Goal: Information Seeking & Learning: Learn about a topic

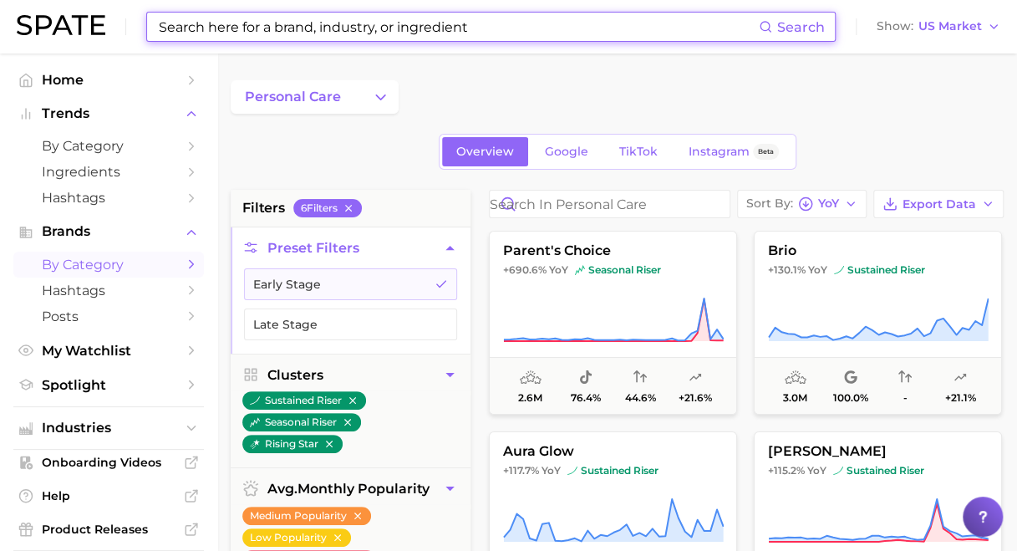
click at [307, 24] on input at bounding box center [458, 27] width 602 height 28
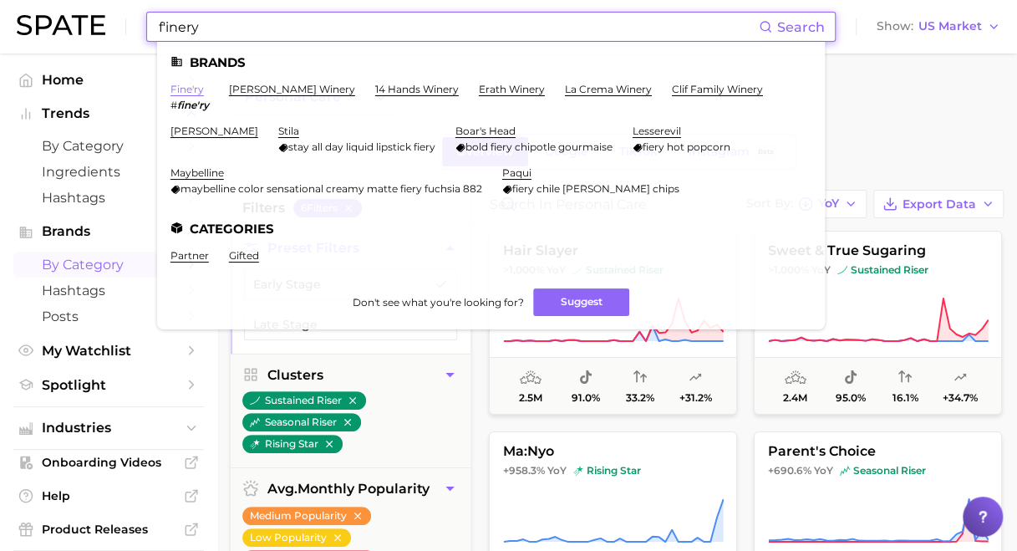
type input "f'inery"
click at [180, 94] on link "fine'ry" at bounding box center [186, 89] width 33 height 13
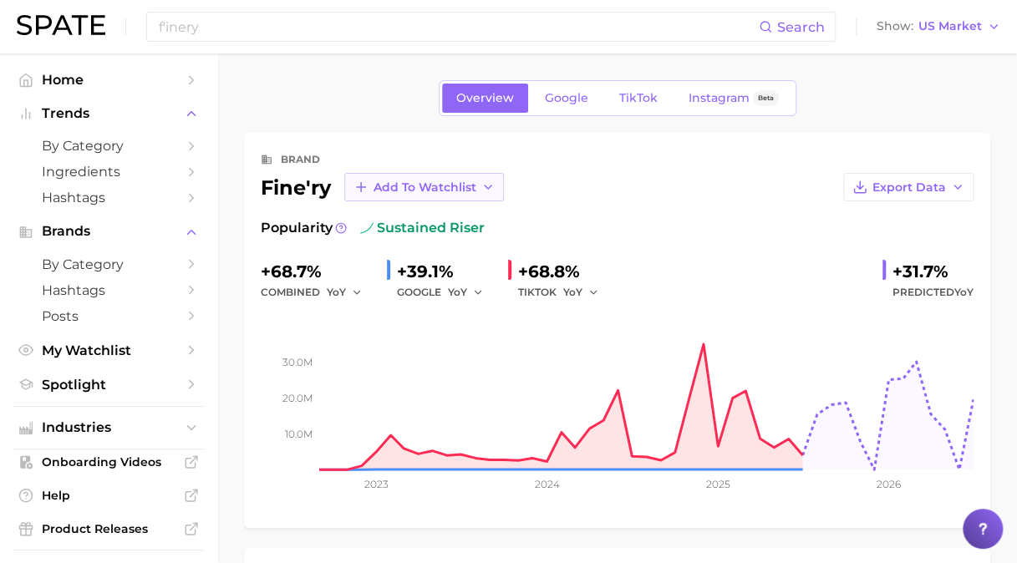
click at [479, 186] on button "Add to Watchlist" at bounding box center [424, 187] width 160 height 28
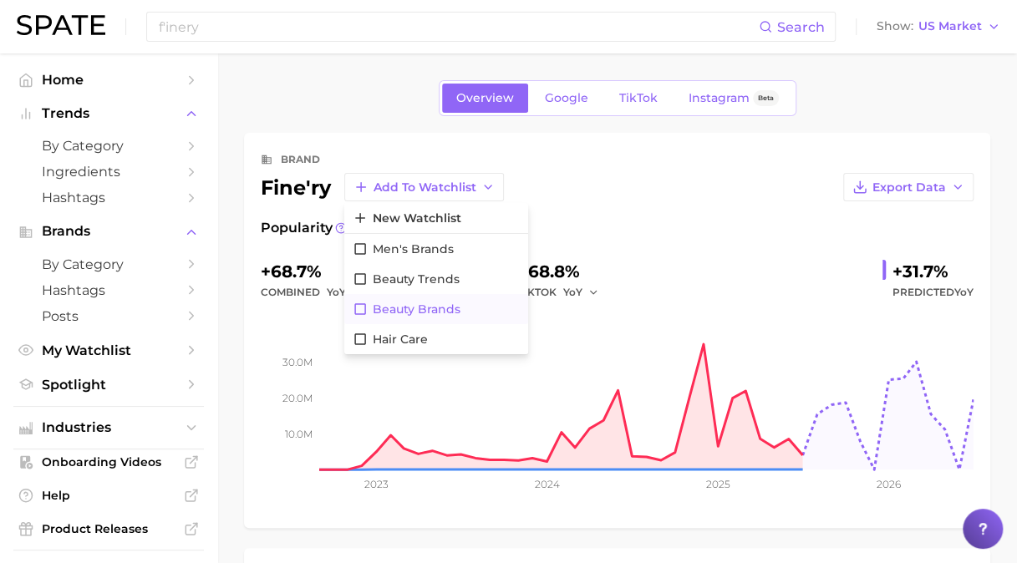
click at [418, 312] on span "Beauty Brands" at bounding box center [417, 309] width 88 height 14
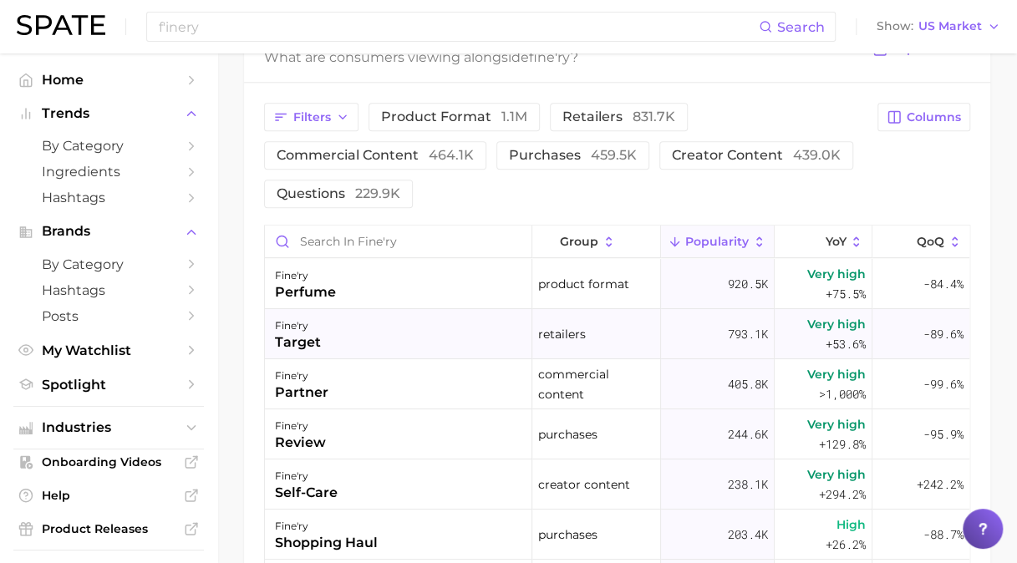
scroll to position [752, 0]
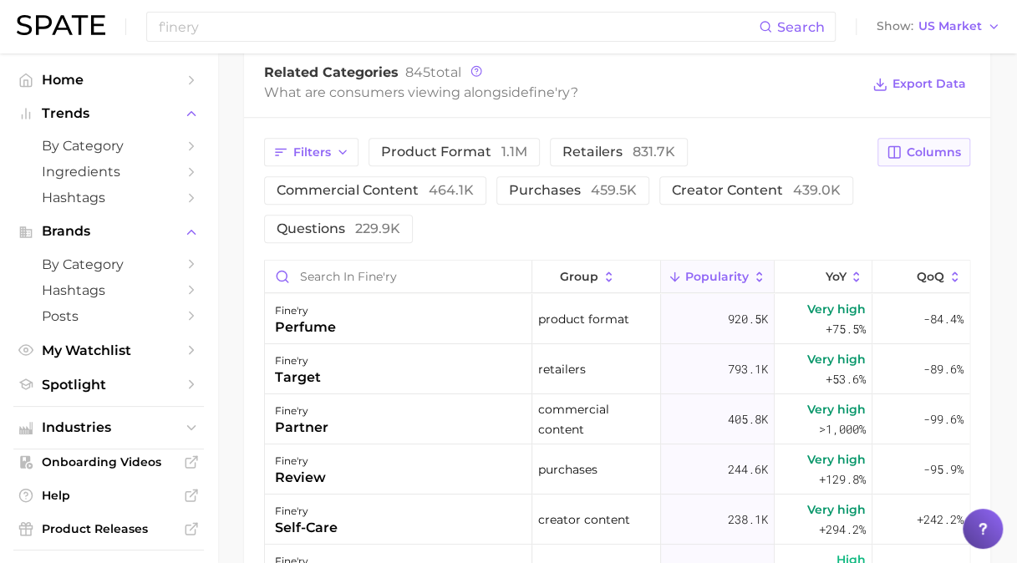
click at [942, 145] on span "Columns" at bounding box center [934, 152] width 54 height 14
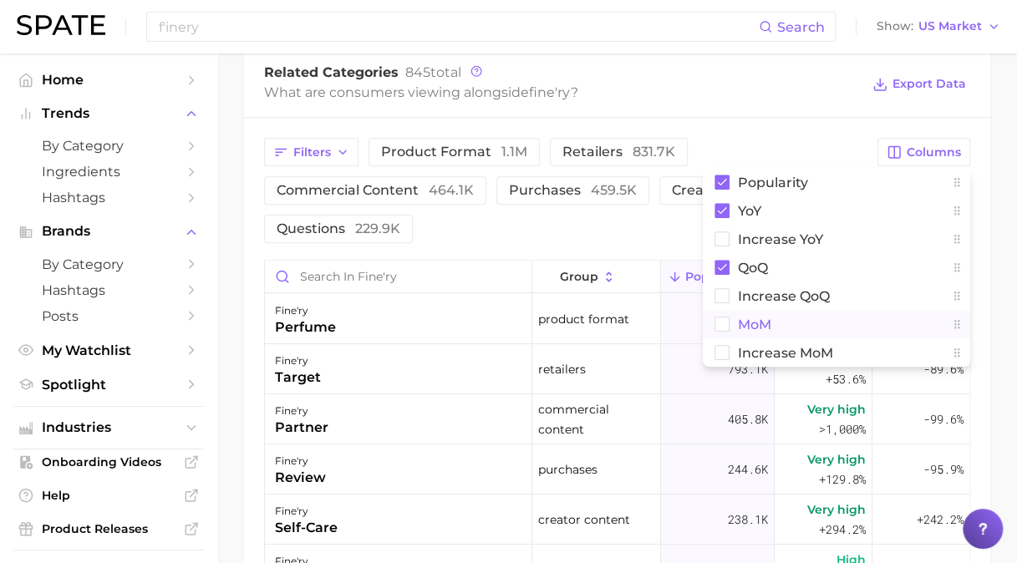
click at [759, 322] on span "MoM" at bounding box center [754, 324] width 33 height 14
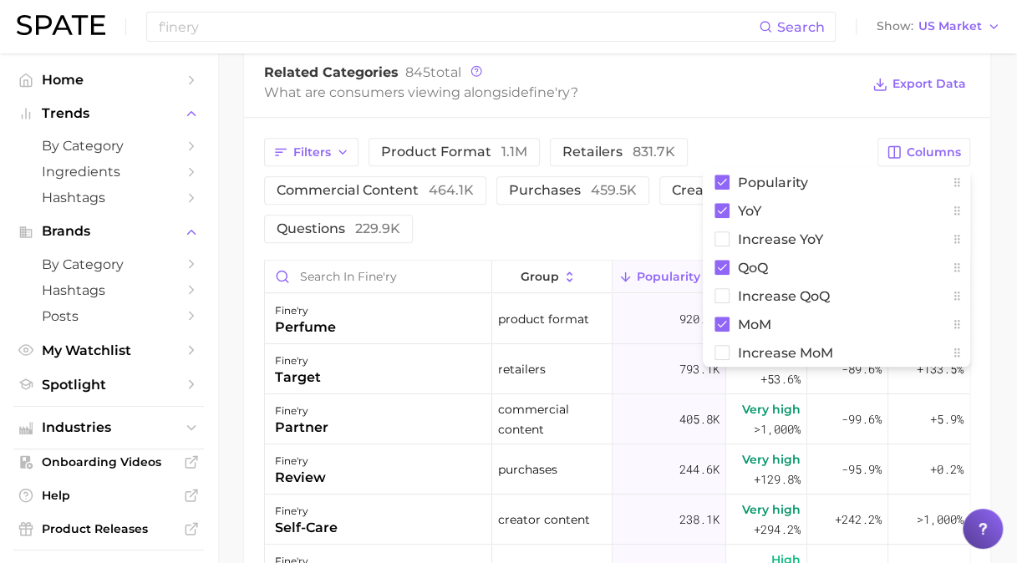
click at [1013, 185] on main "Overview Google TikTok Instagram Beta brand fine'ry Add to Watchlist Export Dat…" at bounding box center [617, 114] width 800 height 1625
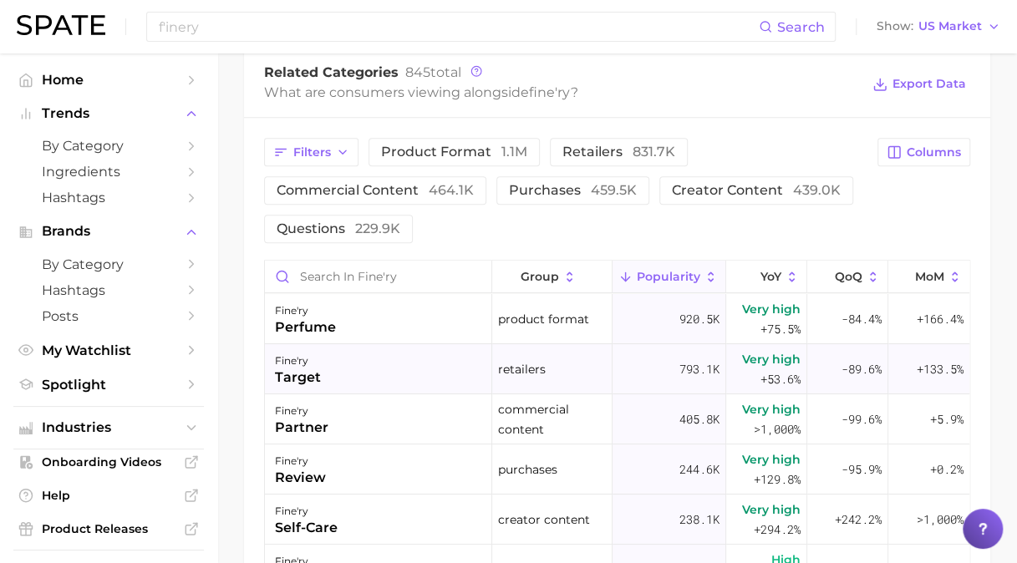
click at [367, 373] on div "fine'ry target" at bounding box center [378, 369] width 227 height 50
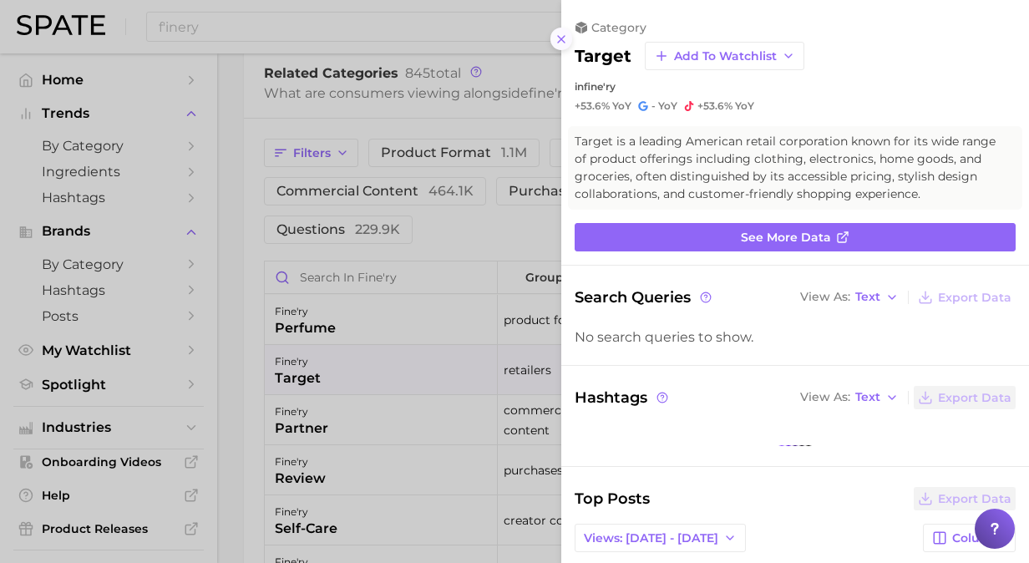
click at [556, 38] on icon at bounding box center [561, 39] width 13 height 13
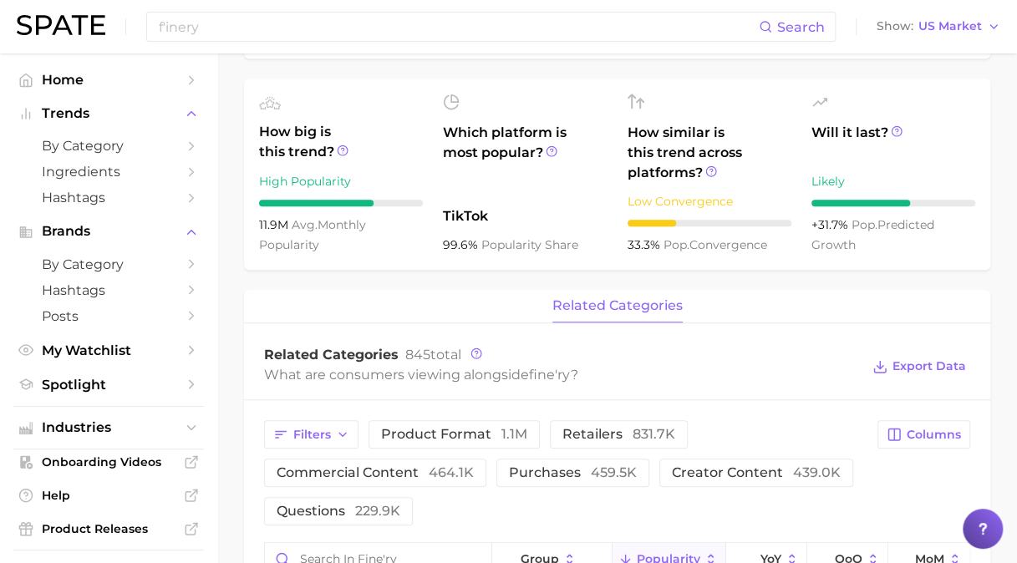
scroll to position [584, 0]
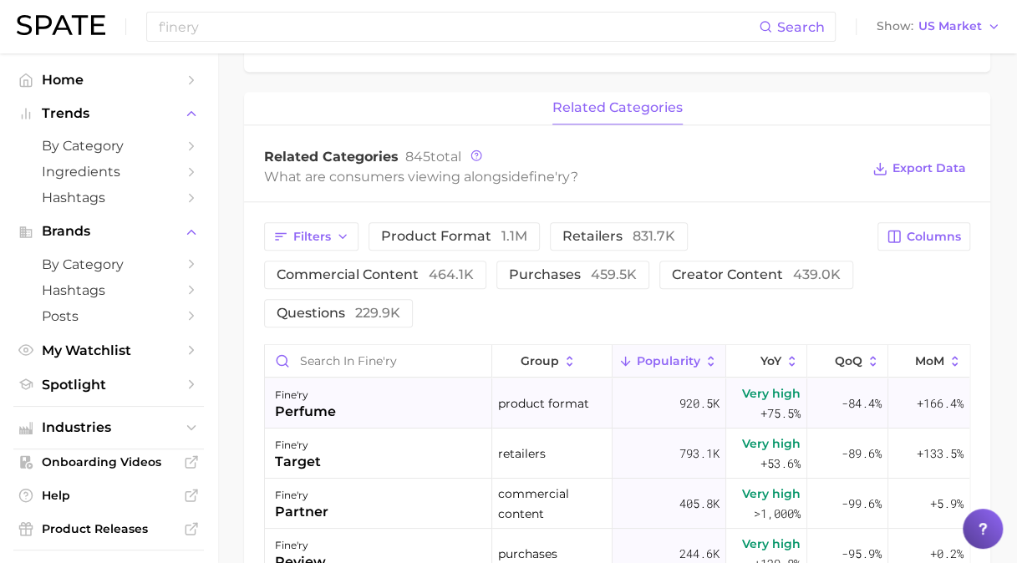
click at [445, 426] on div "fine'ry perfume" at bounding box center [378, 403] width 227 height 50
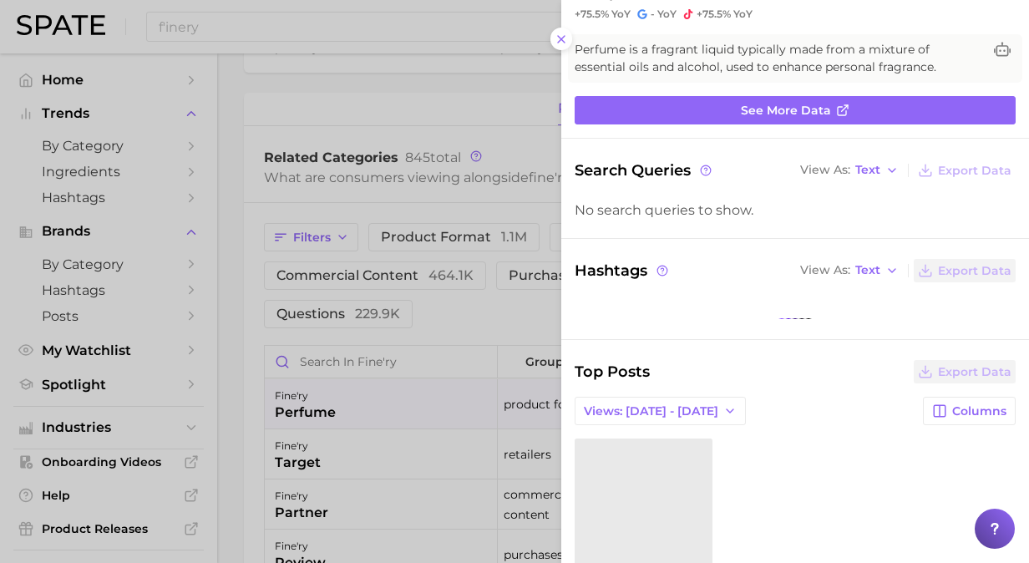
scroll to position [251, 0]
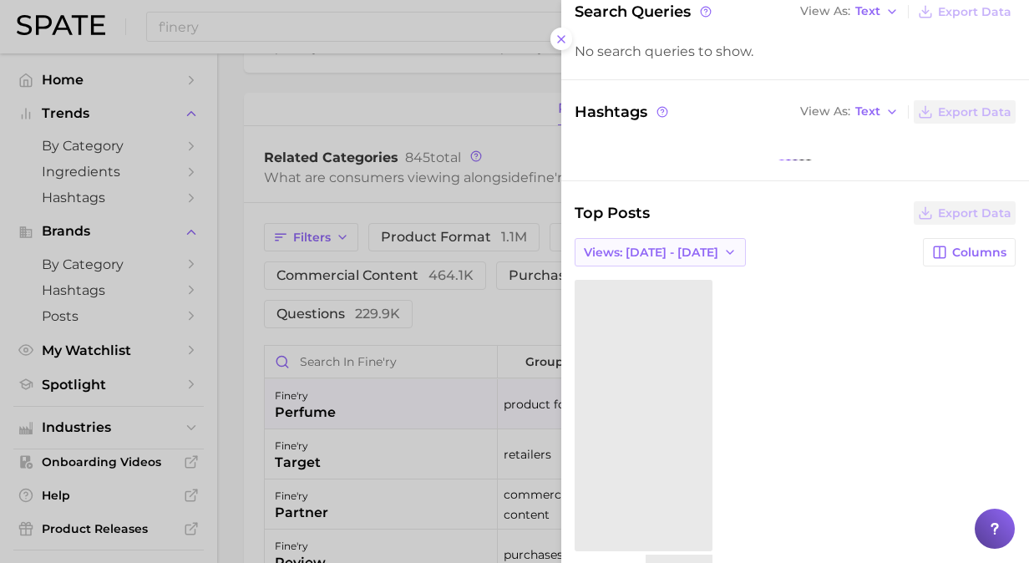
click at [695, 249] on span "Views: Aug 31 - Sep 7" at bounding box center [651, 253] width 135 height 14
click at [678, 305] on button "Total Views" at bounding box center [667, 313] width 184 height 30
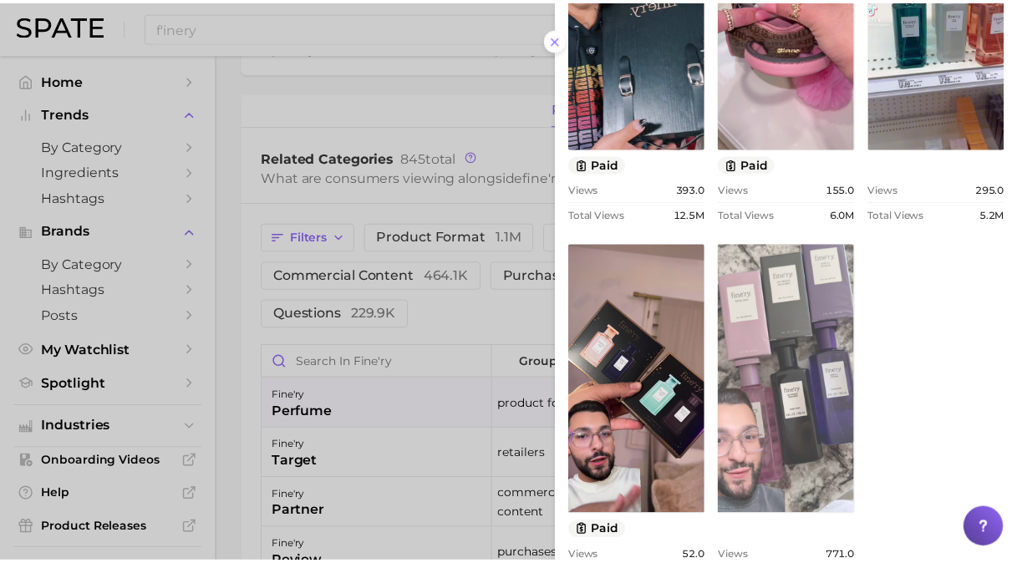
scroll to position [839, 0]
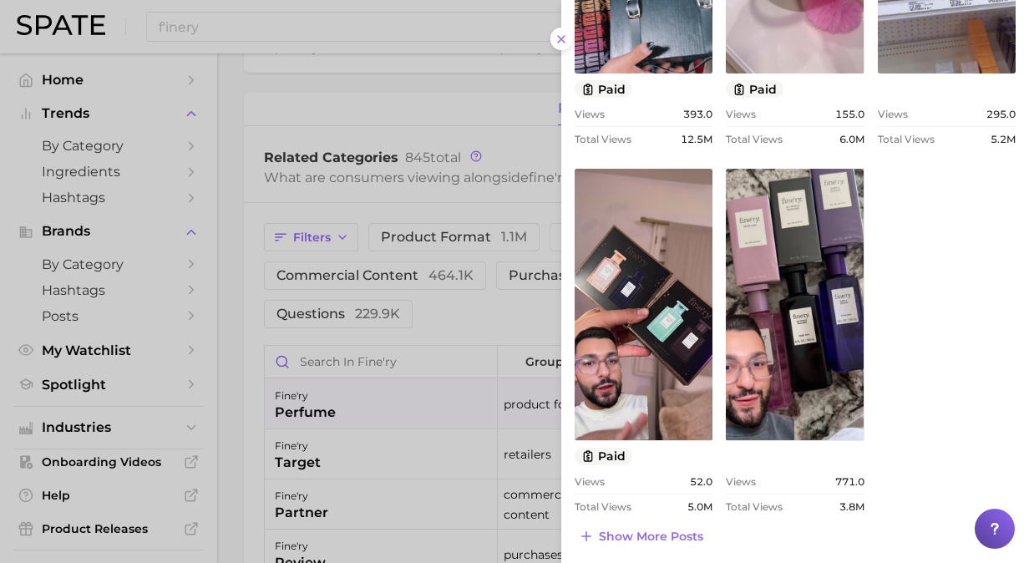
click at [227, 31] on div at bounding box center [514, 281] width 1029 height 563
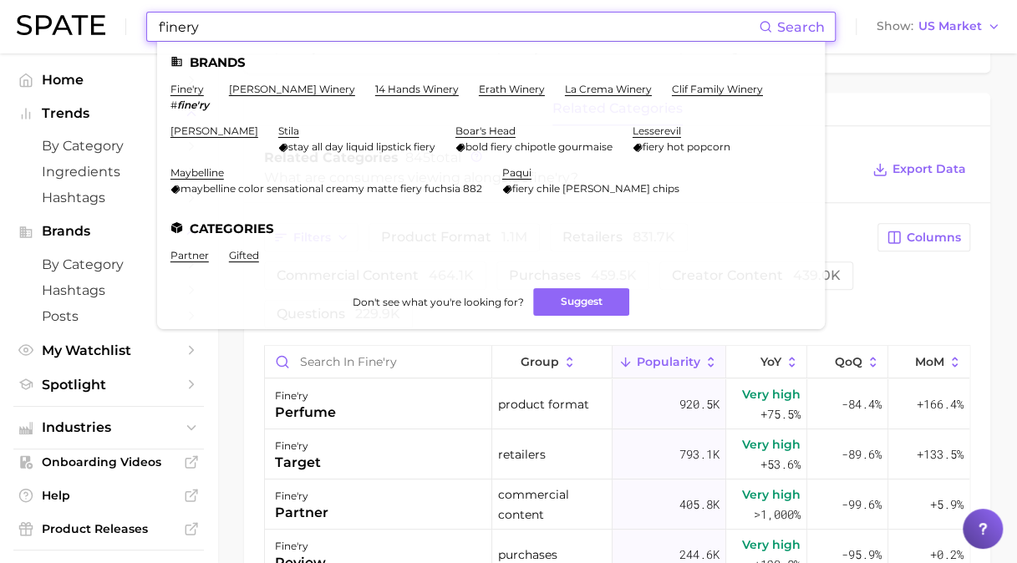
drag, startPoint x: 232, startPoint y: 23, endPoint x: 101, endPoint y: 4, distance: 132.5
click at [95, 13] on div "f'inery Search Brands fine'ry # fine'ry francis ford coppola winery 14 hands wi…" at bounding box center [508, 26] width 983 height 53
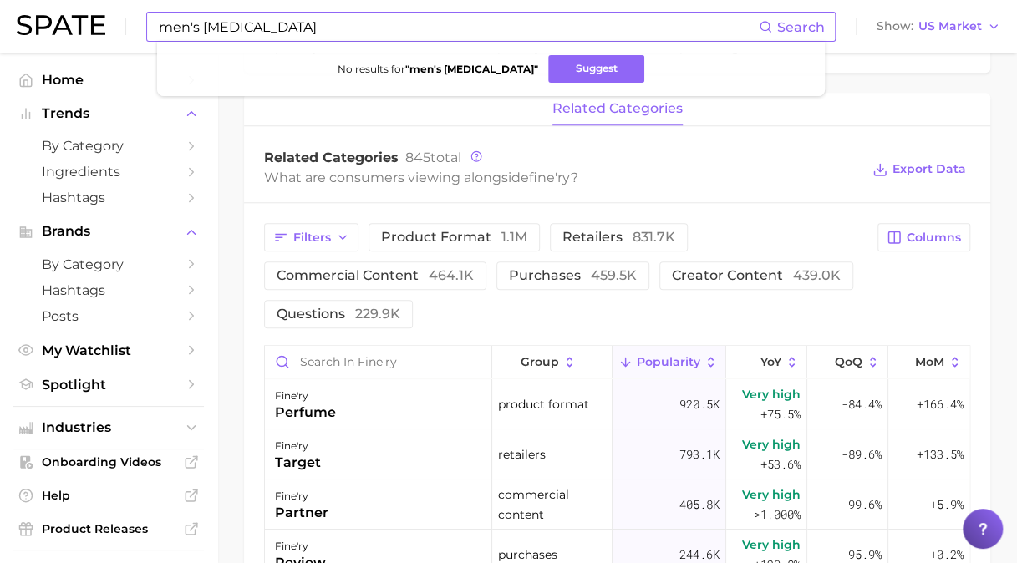
drag, startPoint x: 317, startPoint y: 28, endPoint x: 205, endPoint y: 28, distance: 112.8
click at [203, 28] on input "men's lip balm" at bounding box center [458, 27] width 602 height 28
drag, startPoint x: 205, startPoint y: 28, endPoint x: 502, endPoint y: 2, distance: 298.6
click at [482, 13] on input "men's lip balm" at bounding box center [458, 27] width 602 height 28
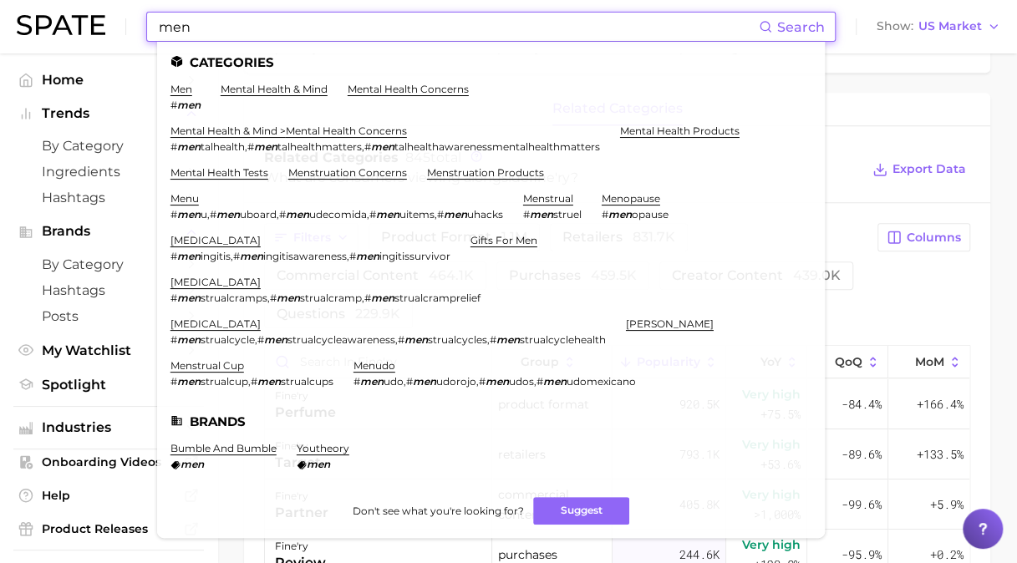
type input "men"
click at [177, 95] on li "men # men" at bounding box center [185, 97] width 30 height 28
click at [177, 94] on link "men" at bounding box center [181, 89] width 22 height 13
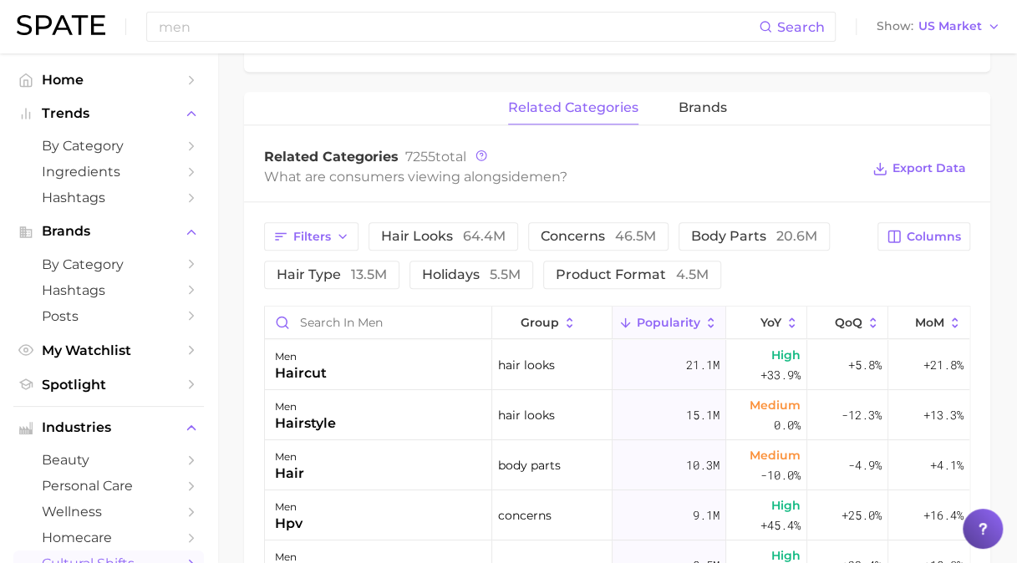
scroll to position [752, 0]
